Goal: Task Accomplishment & Management: Manage account settings

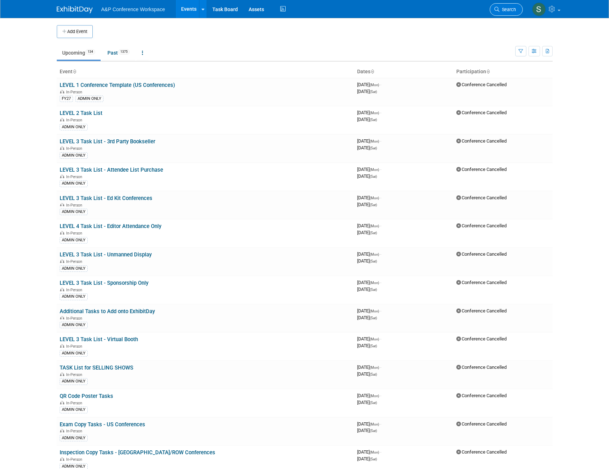
click at [501, 6] on link "Search" at bounding box center [506, 9] width 33 height 13
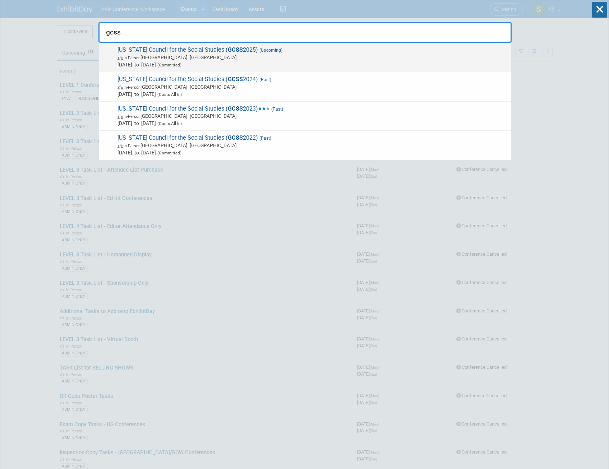
type input "gcss"
click at [311, 64] on span "Oct 23, 2025 to Oct 24, 2025 (Committed)" at bounding box center [312, 64] width 390 height 7
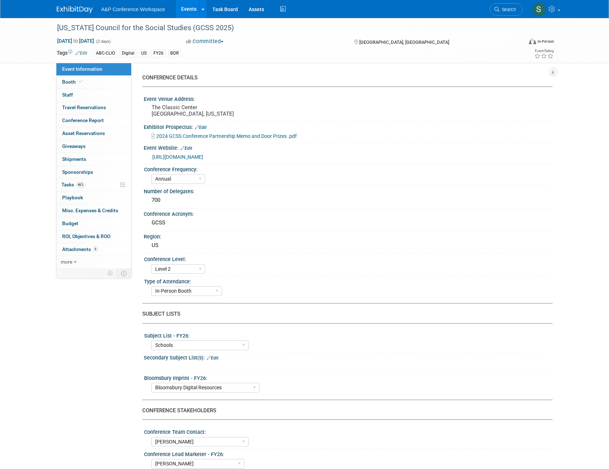
select select "Annual"
select select "Level 2"
select select "In-Person Booth"
select select "Schools"
select select "Bloomsbury Digital Resources"
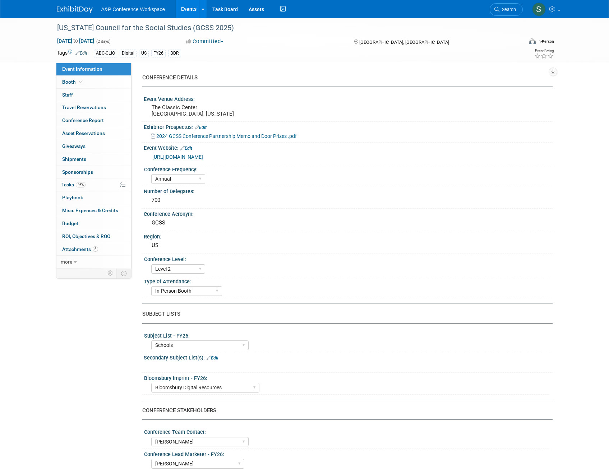
select select "[PERSON_NAME]"
select select "BDR Product Awareness and Trial Generation​"
click at [72, 176] on link "0 Sponsorships 0" at bounding box center [93, 172] width 75 height 13
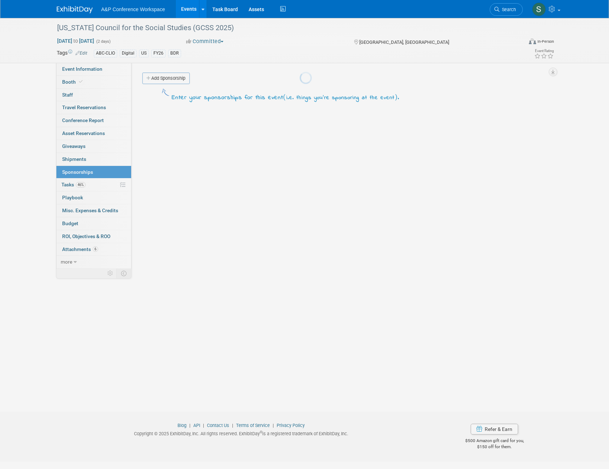
click at [70, 183] on span "Tasks 46%" at bounding box center [73, 185] width 24 height 6
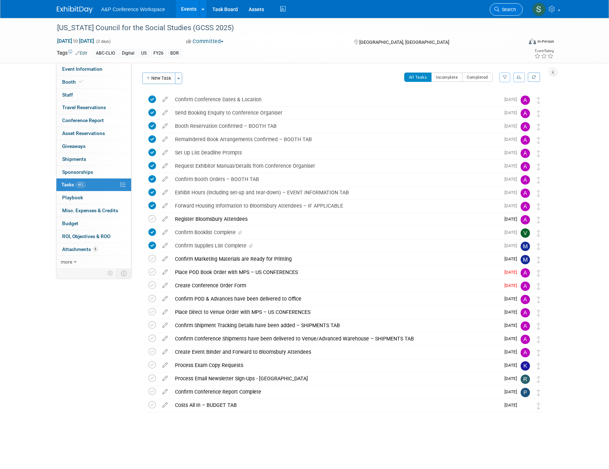
click at [505, 8] on span "Search" at bounding box center [507, 9] width 17 height 5
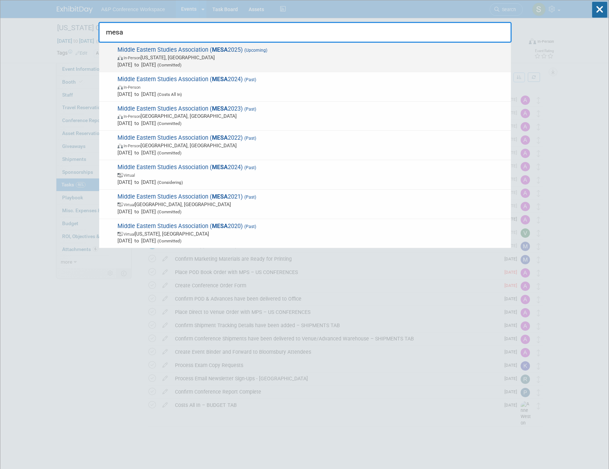
type input "mesa"
click at [325, 57] on span "In-Person Washington, DC" at bounding box center [312, 57] width 390 height 7
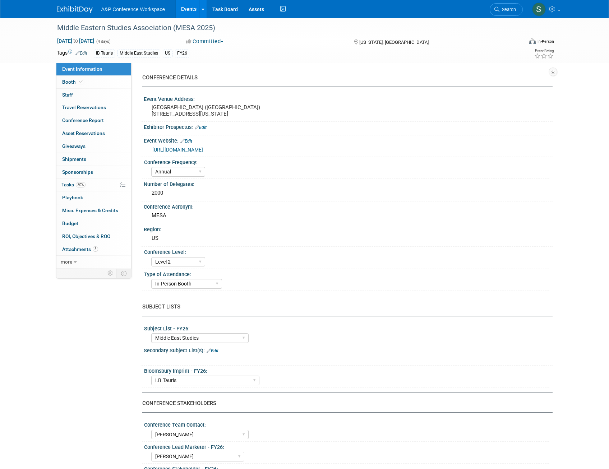
select select "Annual"
select select "Level 2"
select select "In-Person Booth"
select select "Middle East Studies"
select select "I.B.Tauris"
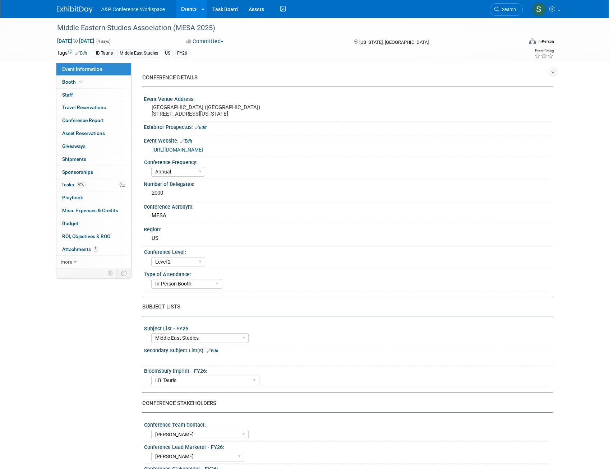
select select "[PERSON_NAME]"
select select "Networking/Commissioning"
click at [84, 186] on span "30%" at bounding box center [81, 184] width 10 height 5
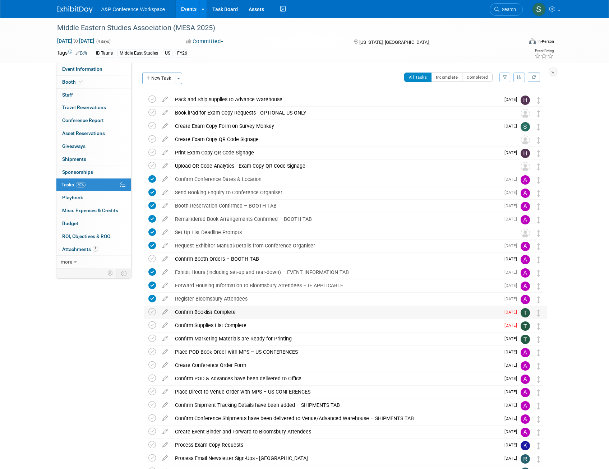
click at [247, 312] on div "Confirm Booklist Complete" at bounding box center [335, 312] width 329 height 12
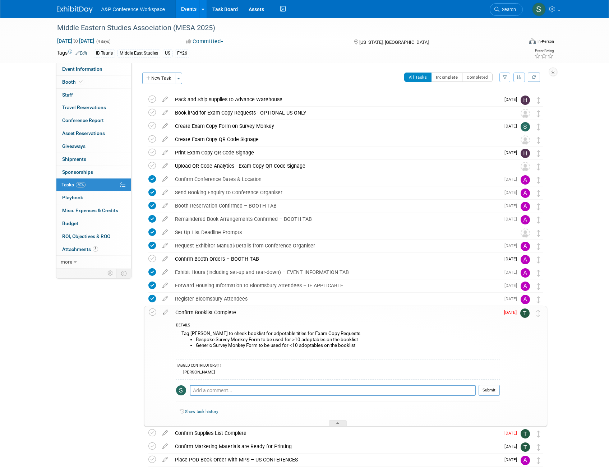
click at [370, 318] on div "Confirm Booklist Complete" at bounding box center [336, 312] width 328 height 12
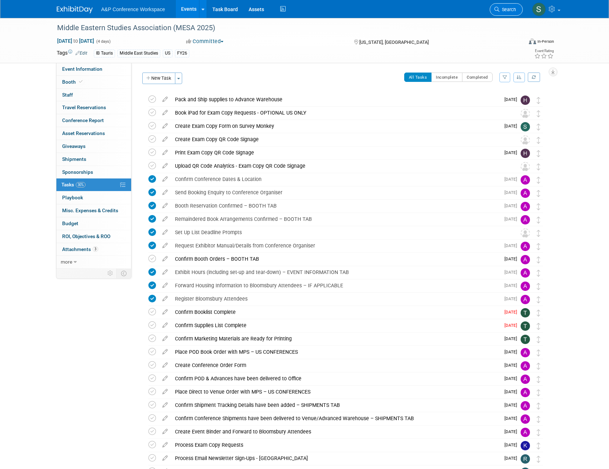
click at [510, 9] on span "Search" at bounding box center [507, 9] width 17 height 5
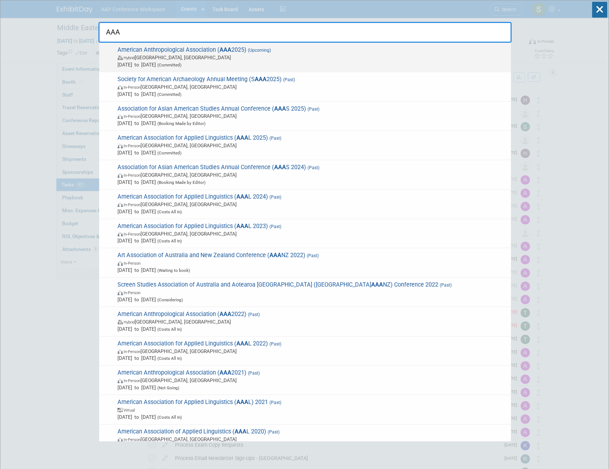
type input "AAA"
click at [223, 54] on span "Hybrid New Orleans, LA" at bounding box center [312, 57] width 390 height 7
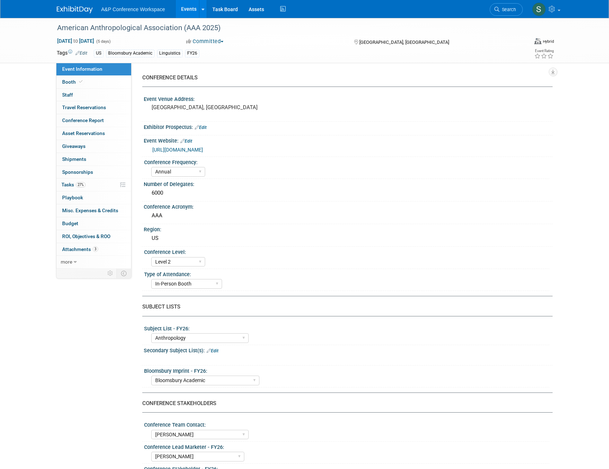
select select "Annual"
select select "Level 2"
select select "In-Person Booth"
select select "Anthropology"
select select "Bloomsbury Academic"
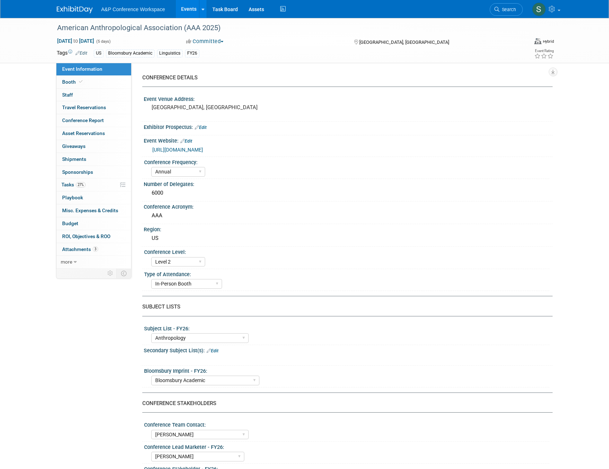
select select "[PERSON_NAME]"
select select "Networking/Commissioning"
click at [75, 185] on span "Tasks 27%" at bounding box center [73, 185] width 24 height 6
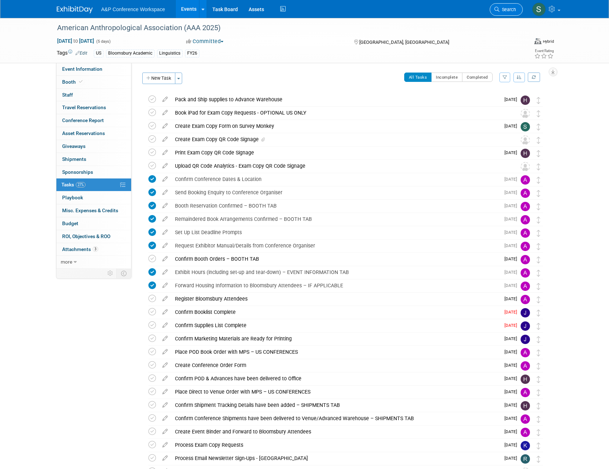
click at [511, 6] on link "Search" at bounding box center [506, 9] width 33 height 13
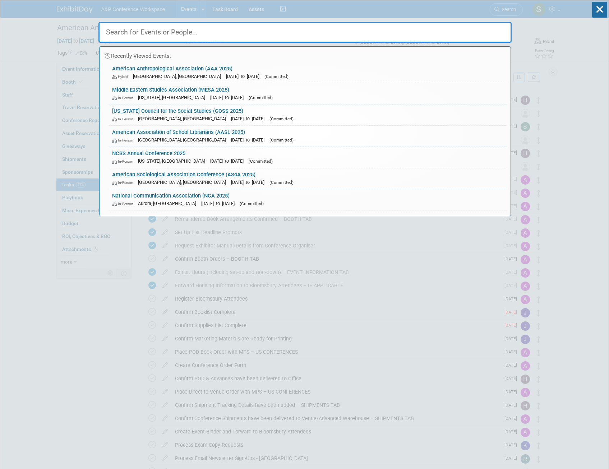
click at [300, 39] on input "text" at bounding box center [304, 32] width 413 height 21
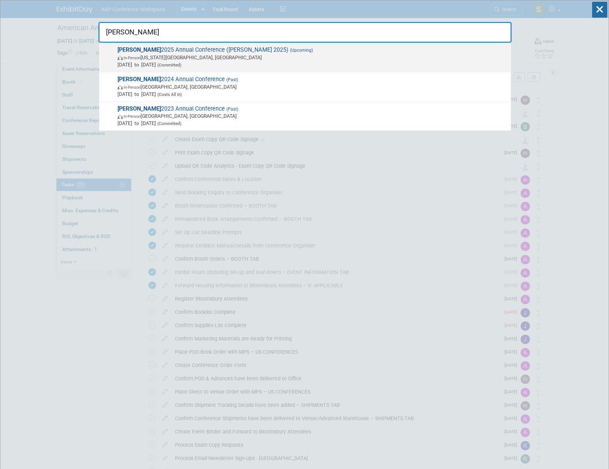
type input "alise"
click at [276, 56] on span "In-Person Kansas City, MO" at bounding box center [312, 57] width 390 height 7
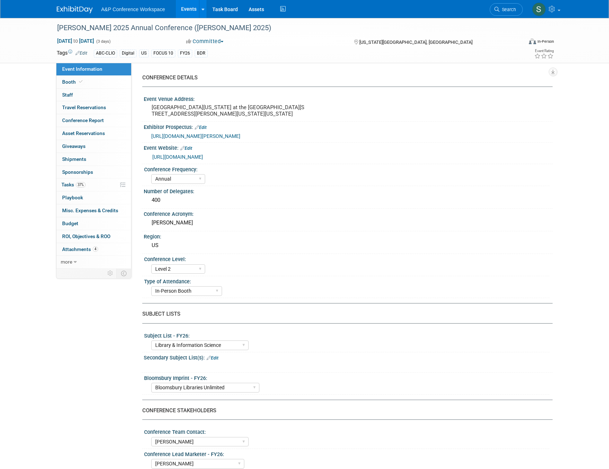
select select "Annual"
select select "Level 2"
select select "In-Person Booth"
select select "Library & Information Science"
select select "Bloomsbury Libraries Unlimited"
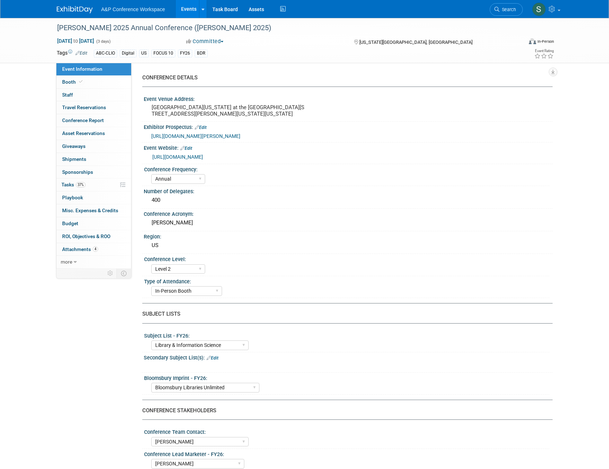
select select "[PERSON_NAME]"
select select "Brand/Subject Presence​"
click at [75, 186] on span "Tasks 37%" at bounding box center [73, 185] width 24 height 6
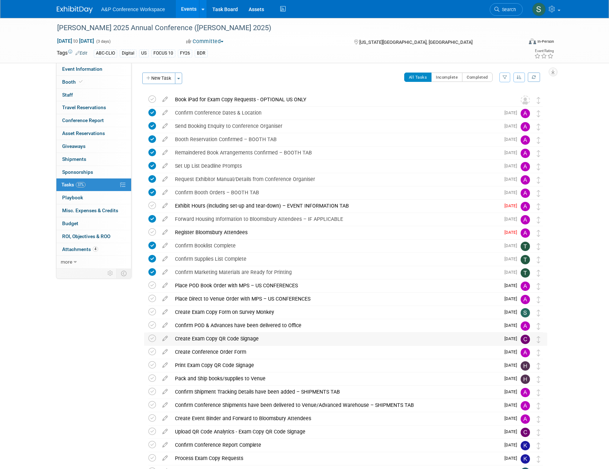
click at [197, 338] on div "Create Exam Copy QR Code Signage" at bounding box center [335, 339] width 329 height 12
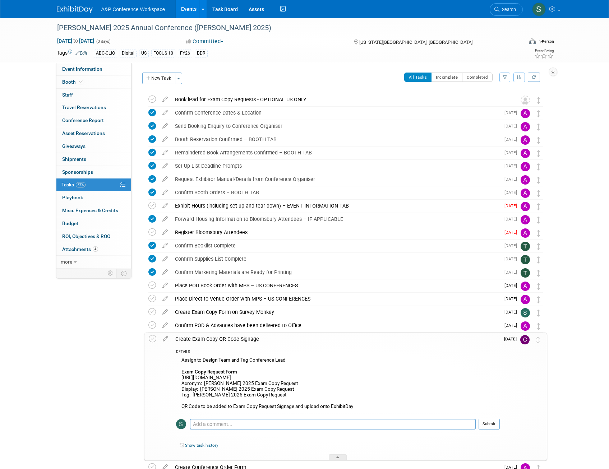
click at [205, 339] on div "Create Exam Copy QR Code Signage" at bounding box center [336, 339] width 328 height 12
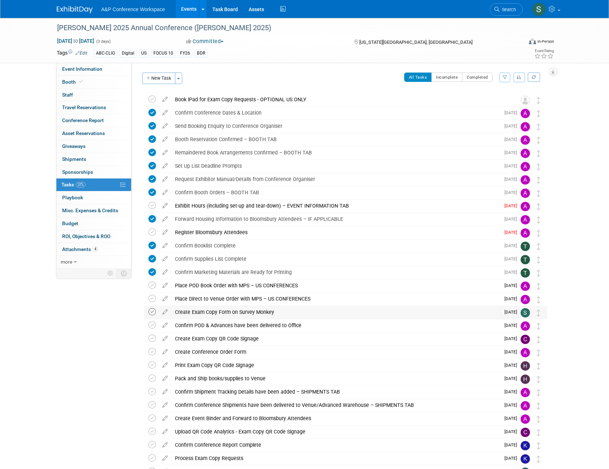
click at [152, 310] on icon at bounding box center [152, 312] width 8 height 8
click at [199, 339] on div "Create Exam Copy QR Code Signage" at bounding box center [335, 339] width 329 height 12
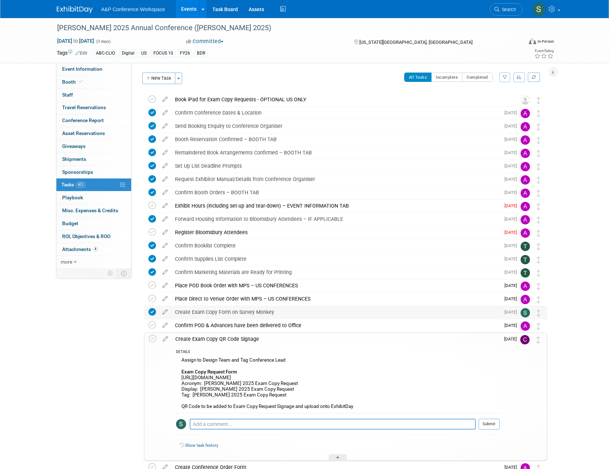
click at [210, 312] on div "Create Exam Copy Form on Survey Monkey" at bounding box center [335, 312] width 329 height 12
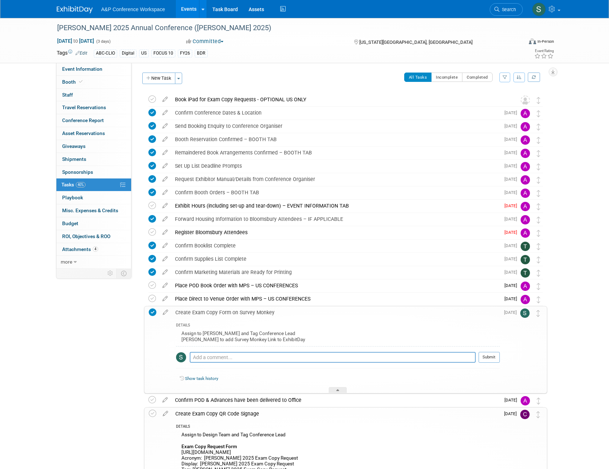
click at [209, 311] on div "Create Exam Copy Form on Survey Monkey" at bounding box center [336, 312] width 328 height 12
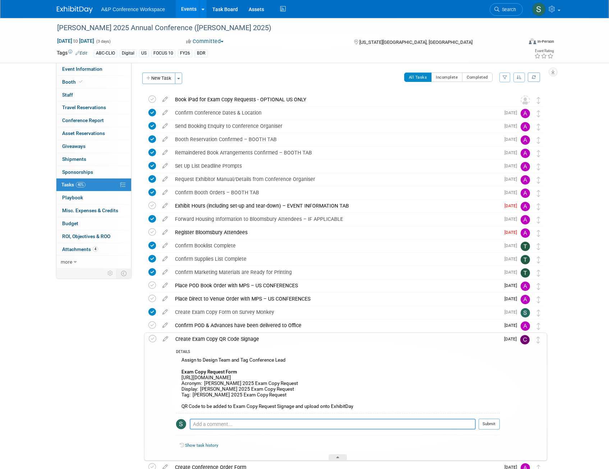
click at [257, 341] on div "Create Exam Copy QR Code Signage" at bounding box center [336, 339] width 328 height 12
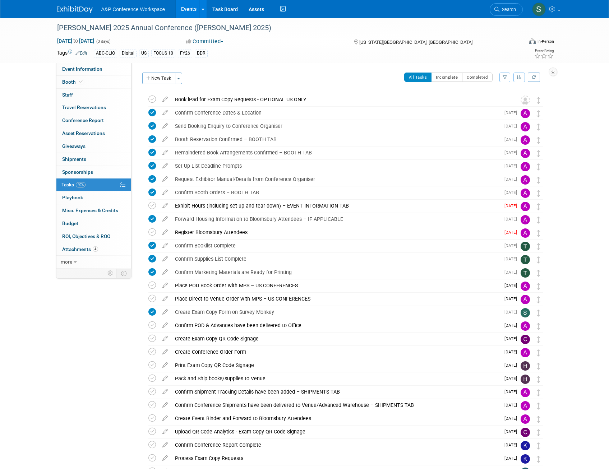
click at [81, 9] on img at bounding box center [75, 9] width 36 height 7
